Goal: Communication & Community: Answer question/provide support

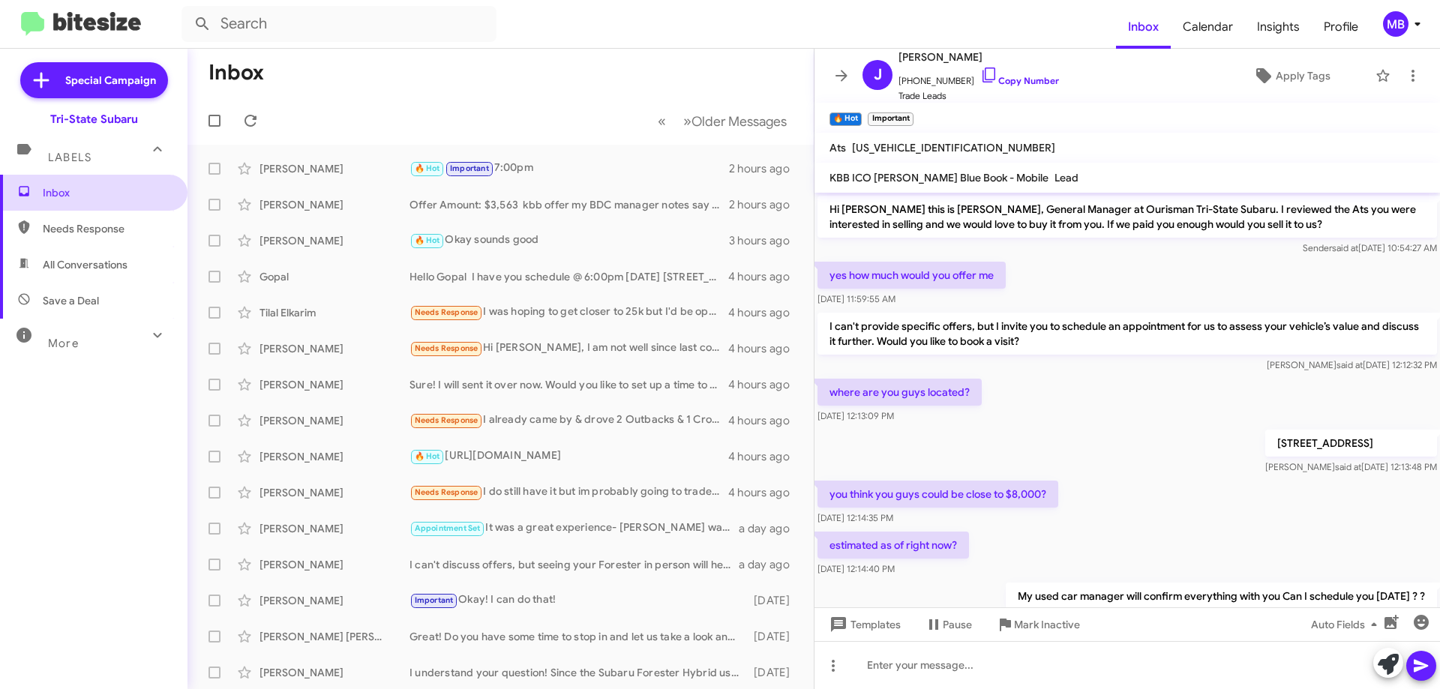
scroll to position [187, 0]
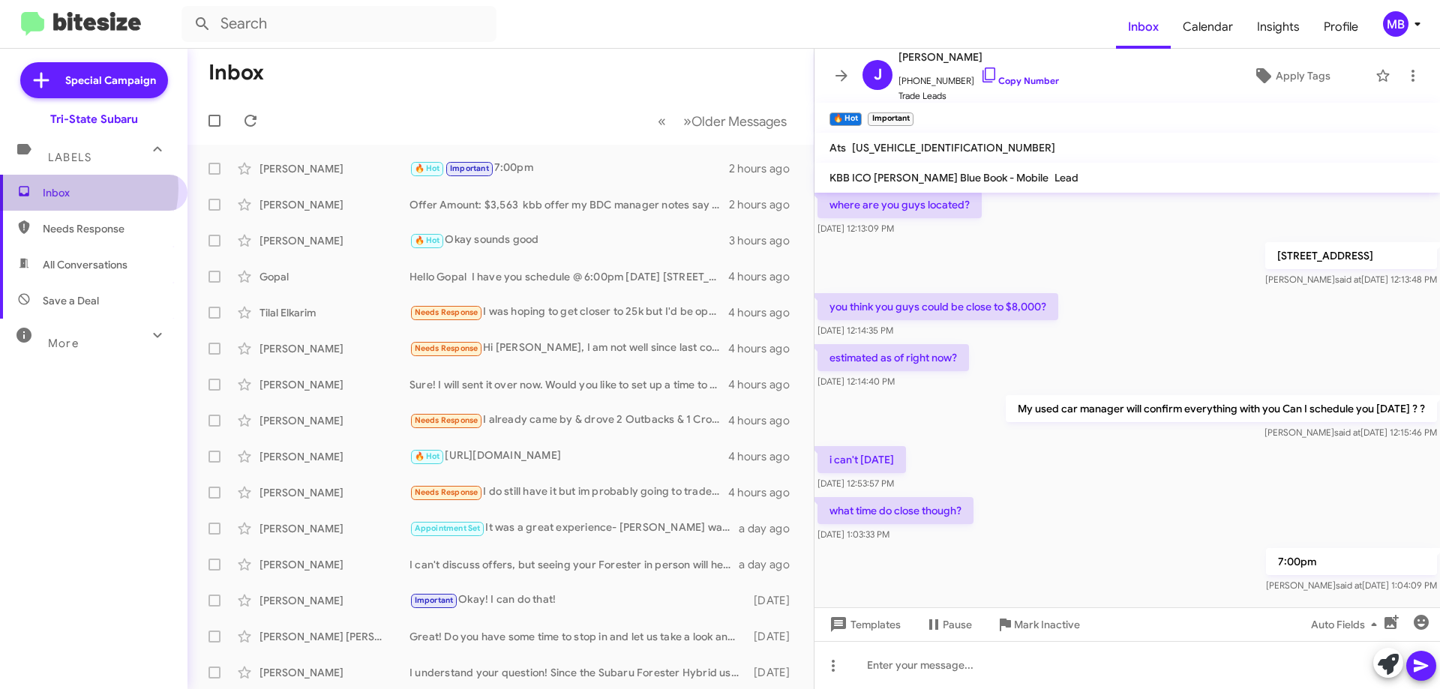
click at [78, 188] on span "Inbox" at bounding box center [106, 192] width 127 height 15
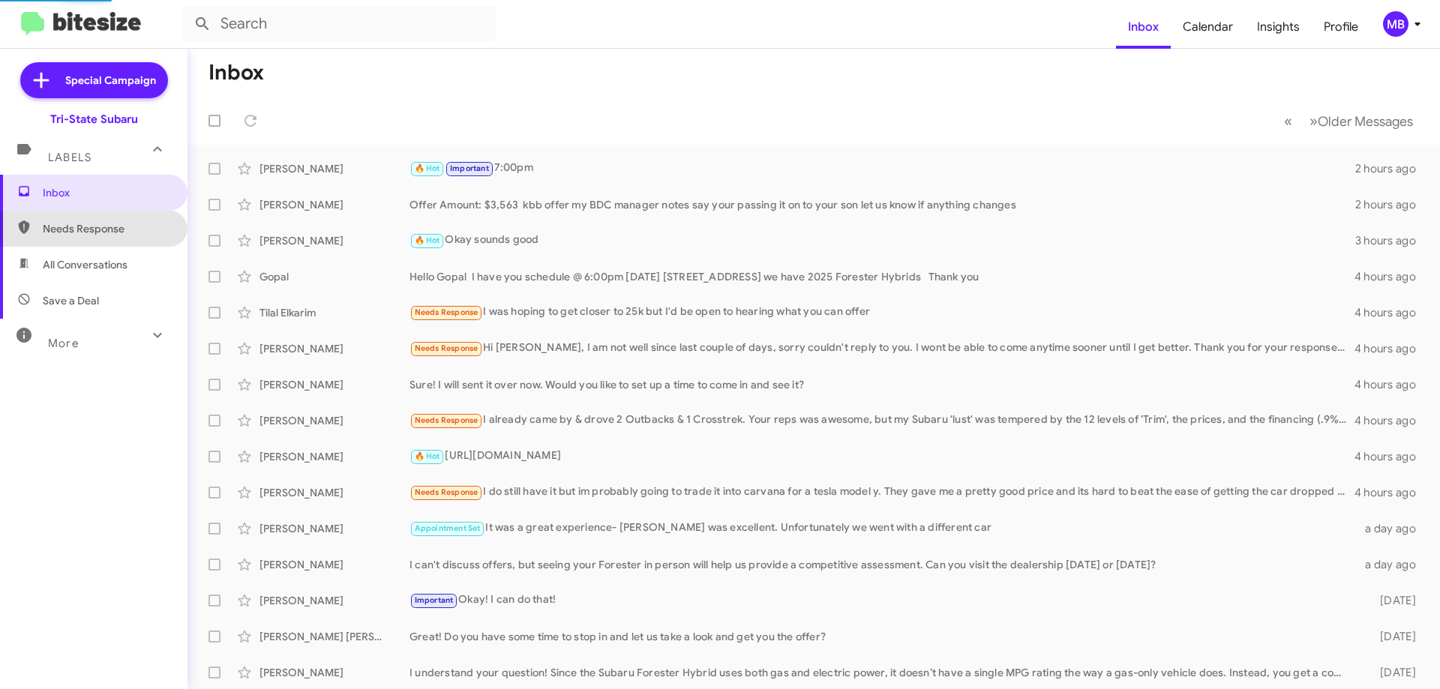
click at [110, 226] on span "Needs Response" at bounding box center [106, 228] width 127 height 15
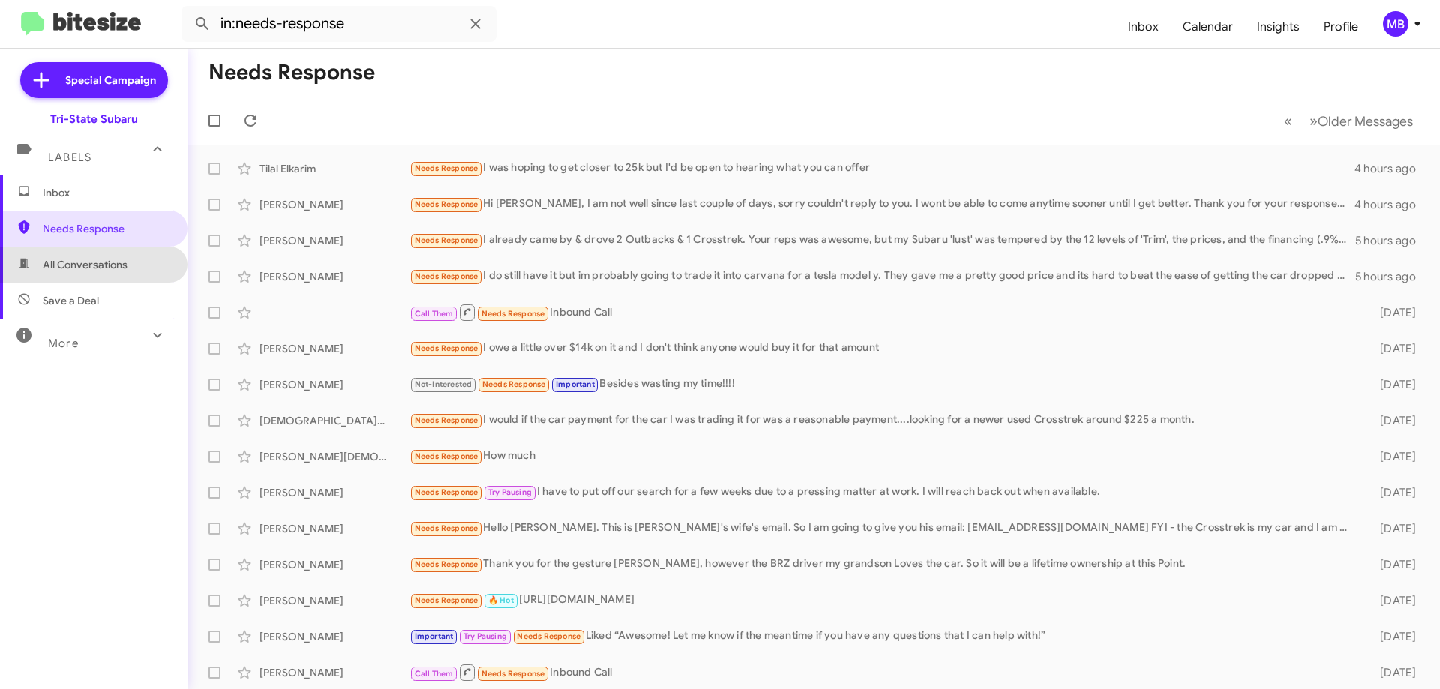
click at [106, 255] on span "All Conversations" at bounding box center [93, 265] width 187 height 36
type input "in:all-conversations"
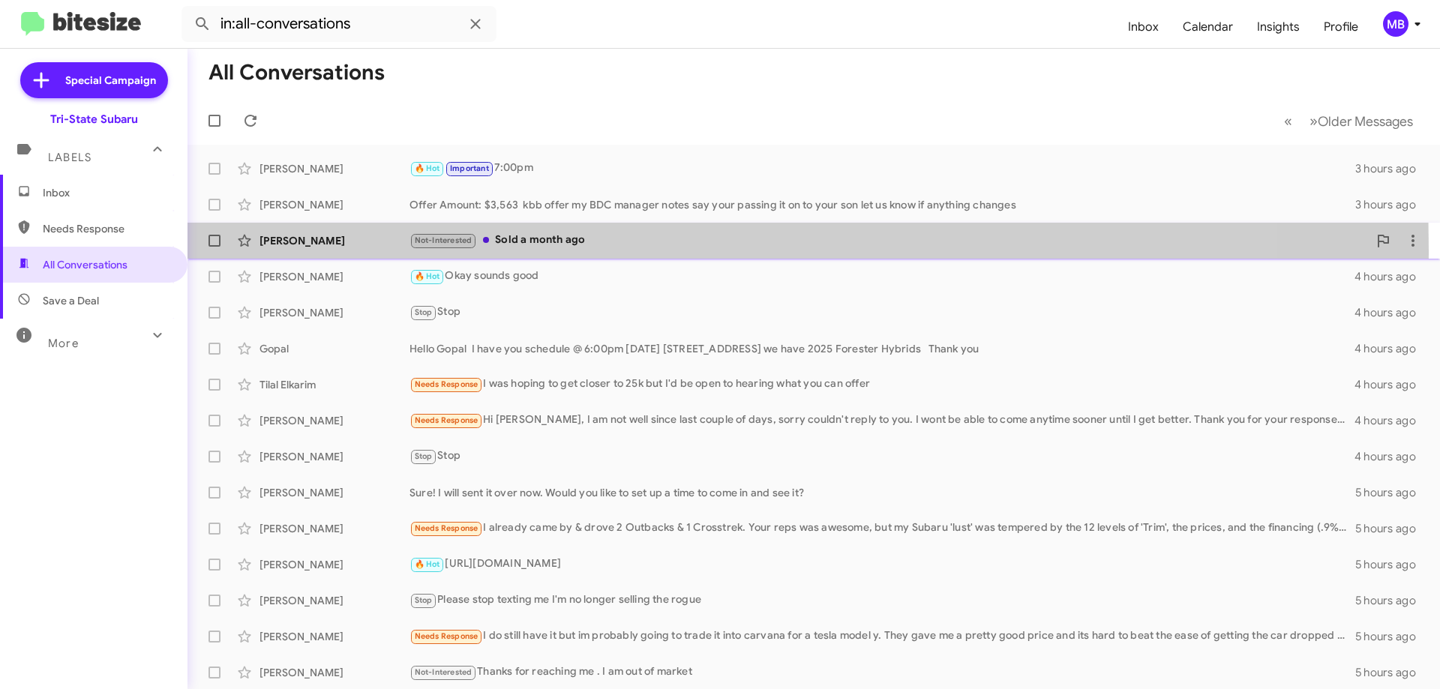
click at [304, 250] on div "[PERSON_NAME] Not-Interested Sold a month ago 4 hours ago" at bounding box center [813, 241] width 1228 height 30
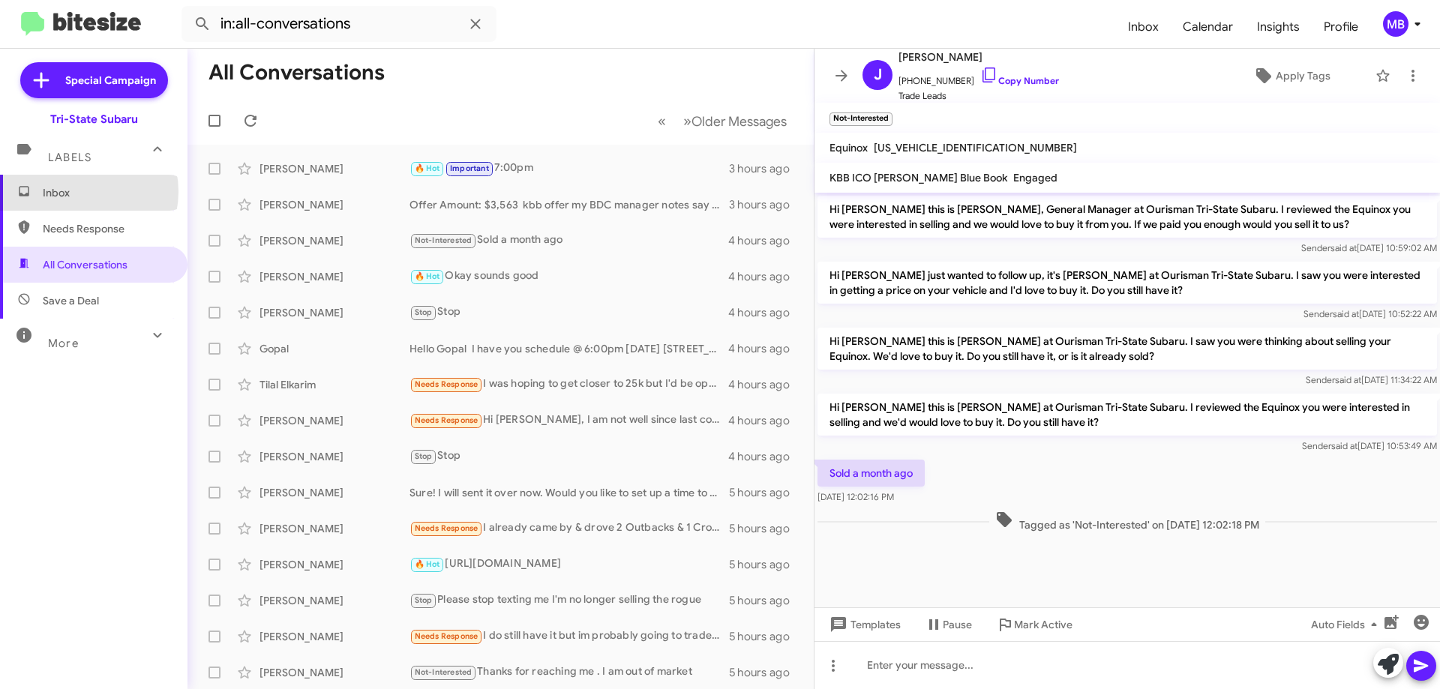
click at [76, 191] on span "Inbox" at bounding box center [106, 192] width 127 height 15
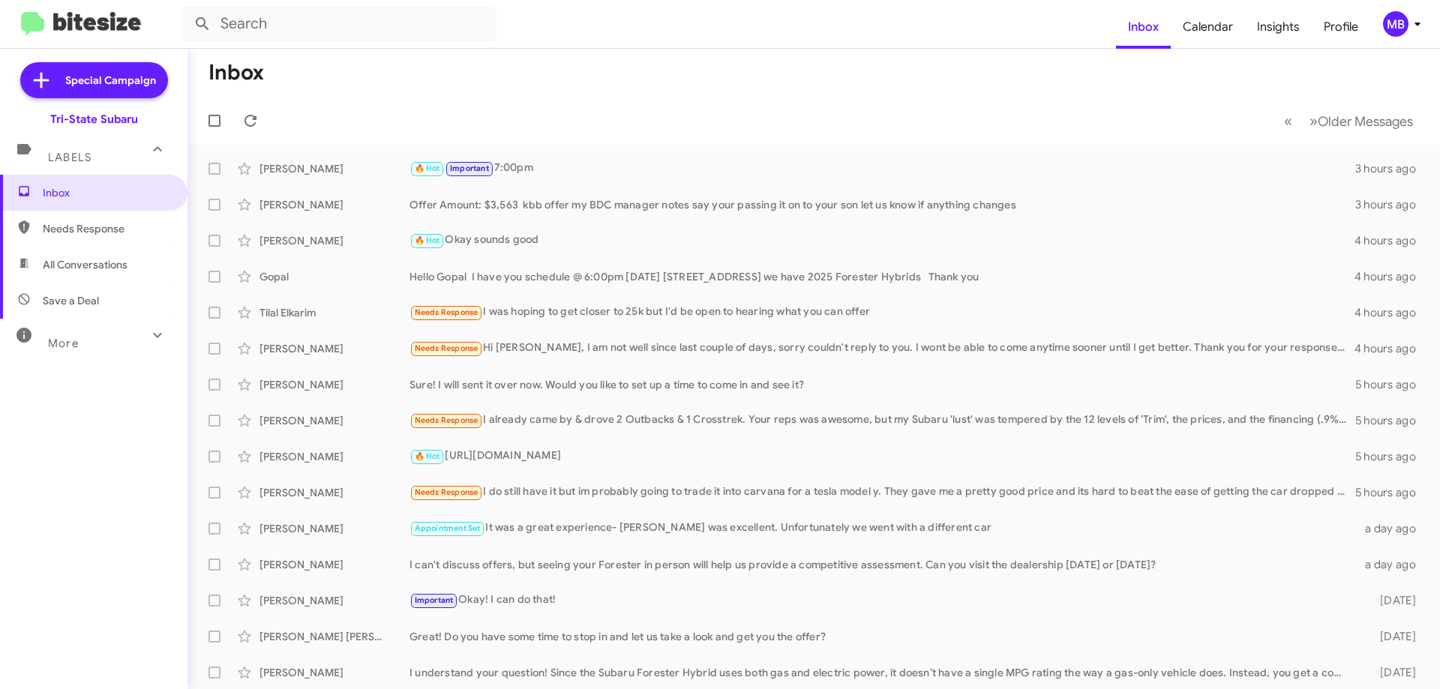
click at [134, 231] on span "Needs Response" at bounding box center [106, 228] width 127 height 15
type input "in:needs-response"
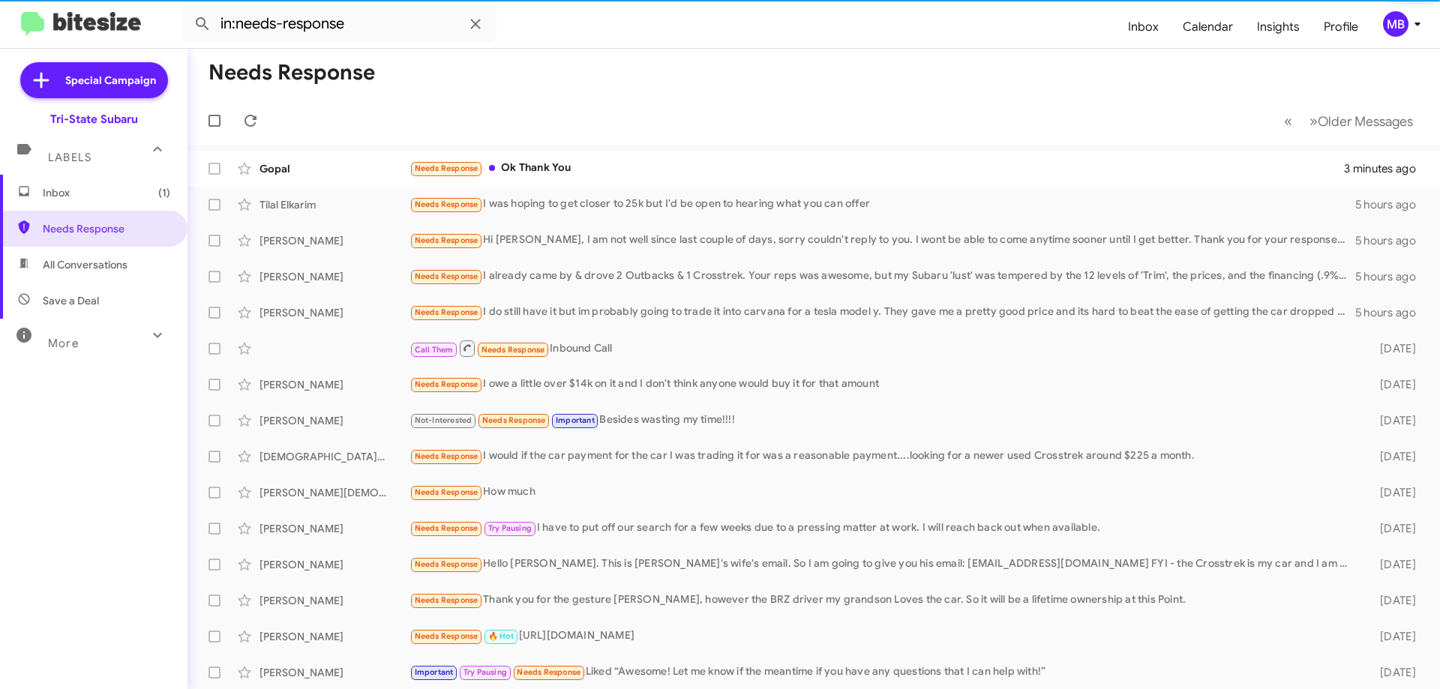
click at [137, 199] on span "Inbox (1)" at bounding box center [106, 192] width 127 height 15
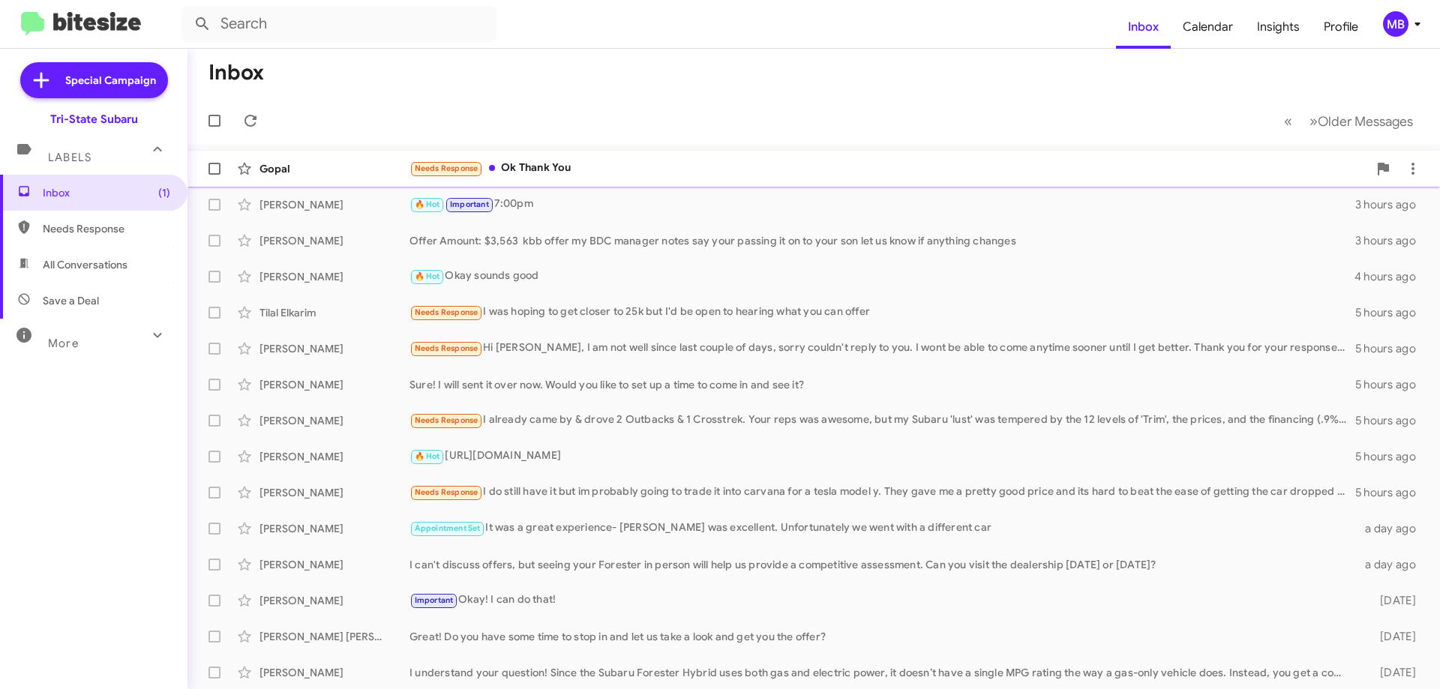
click at [451, 163] on span "Needs Response" at bounding box center [447, 168] width 64 height 10
